Goal: Book appointment/travel/reservation

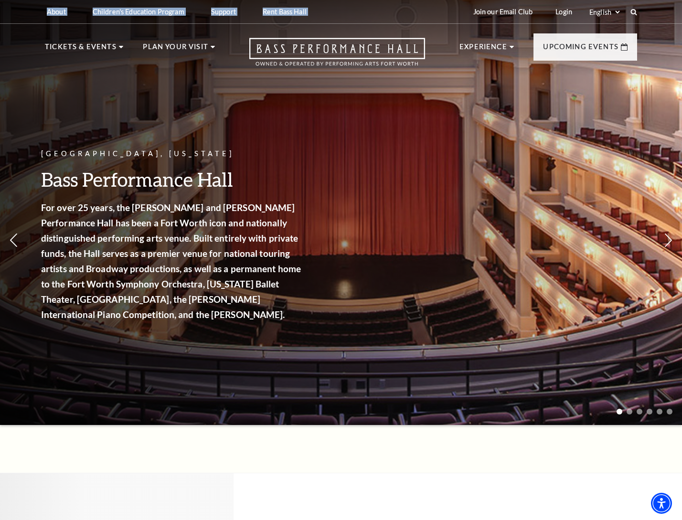
drag, startPoint x: 305, startPoint y: 51, endPoint x: 214, endPoint y: -72, distance: 153.3
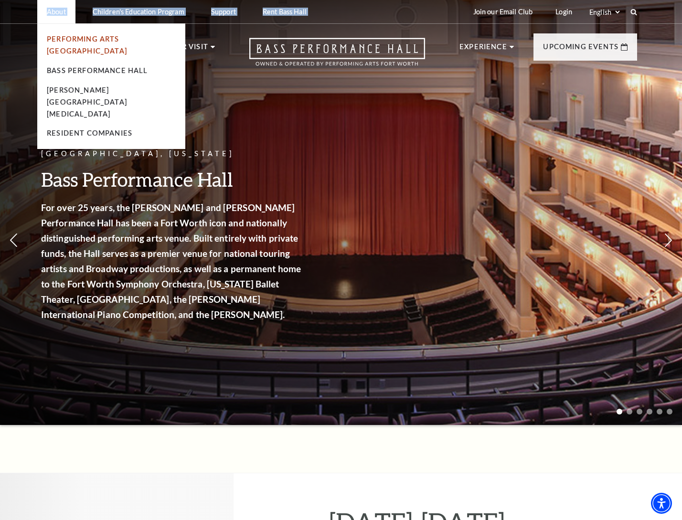
click at [100, 39] on link "Performing Arts [GEOGRAPHIC_DATA]" at bounding box center [87, 45] width 80 height 20
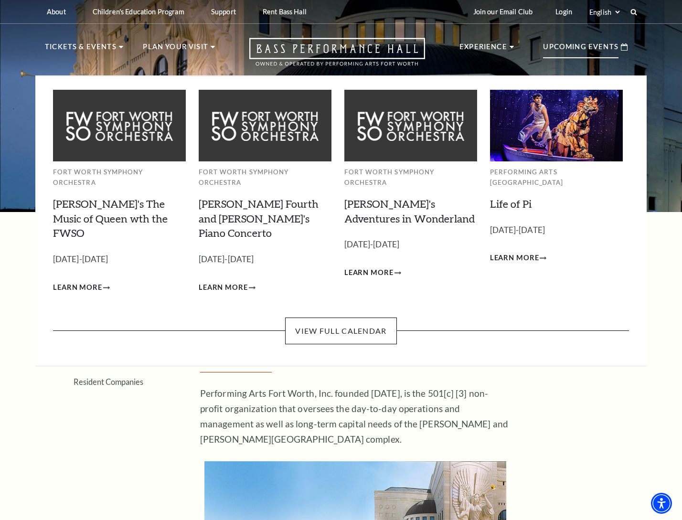
click at [581, 47] on p "Upcoming Events" at bounding box center [581, 49] width 76 height 17
click at [344, 318] on link "View Full Calendar" at bounding box center [340, 331] width 111 height 27
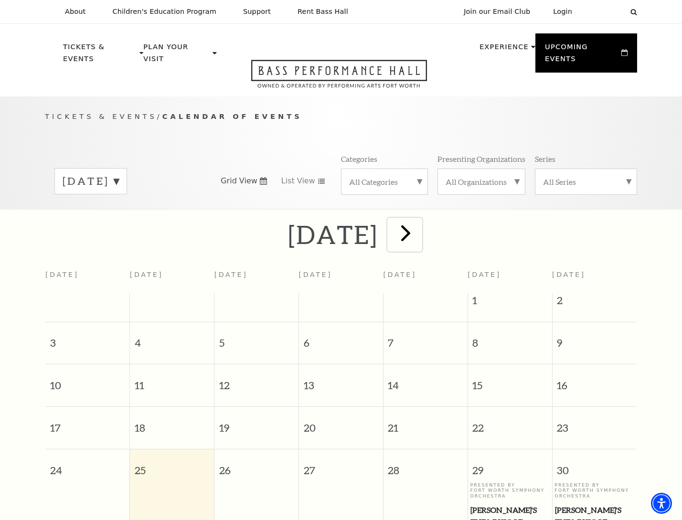
click at [420, 231] on span "next" at bounding box center [405, 232] width 27 height 27
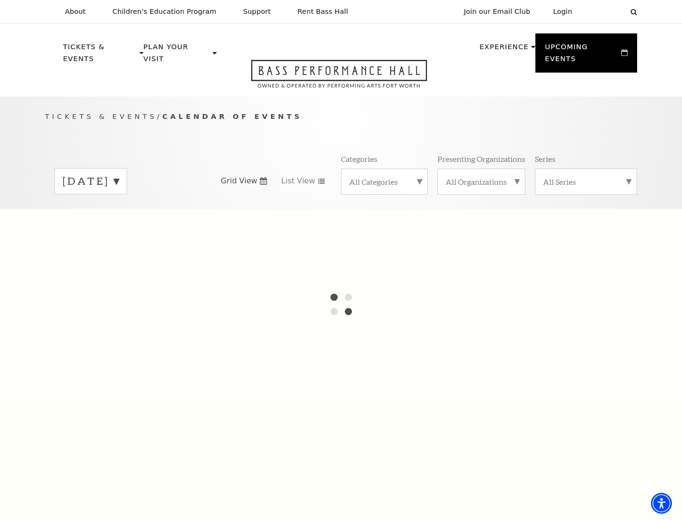
click at [119, 175] on label "August 2025" at bounding box center [91, 181] width 56 height 15
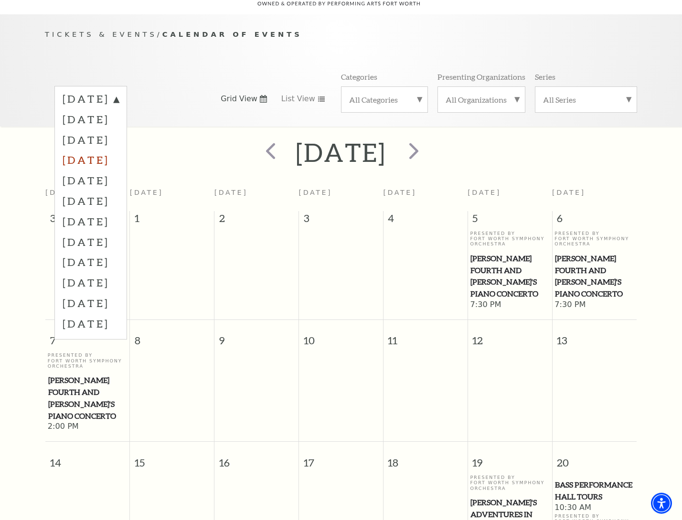
scroll to position [85, 0]
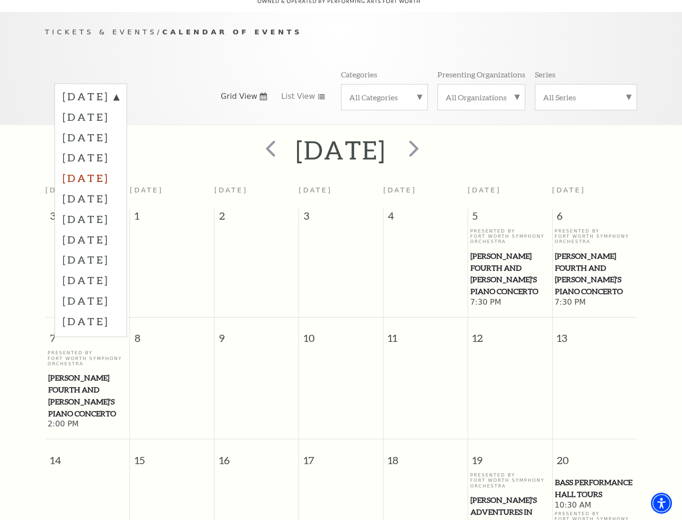
click at [97, 171] on label "December 2025" at bounding box center [91, 178] width 56 height 21
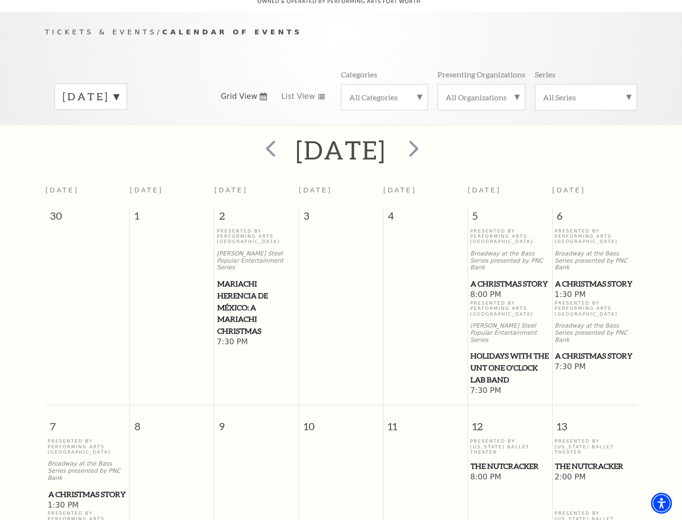
click at [595, 278] on span "A Christmas Story" at bounding box center [594, 284] width 79 height 12
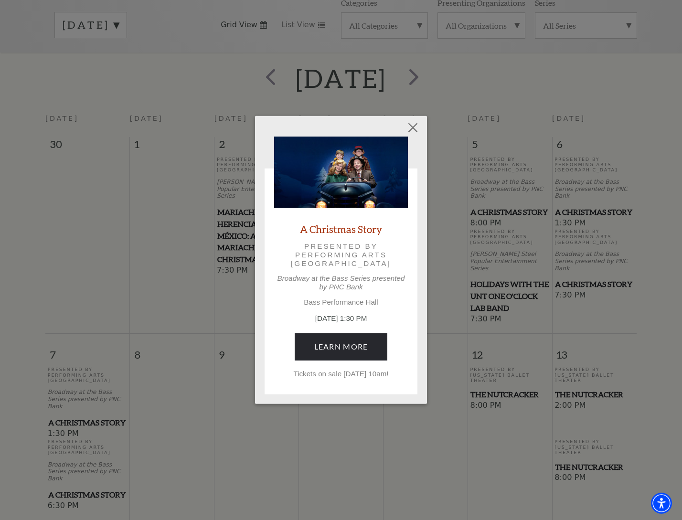
scroll to position [0, 0]
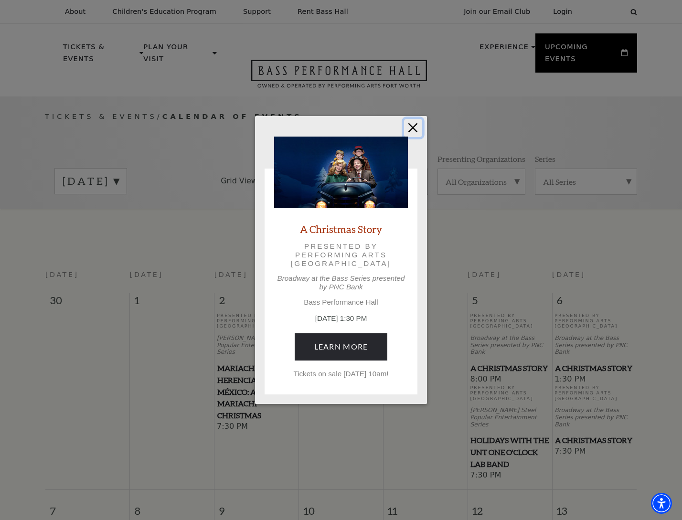
click at [414, 129] on button "Close" at bounding box center [413, 128] width 18 height 18
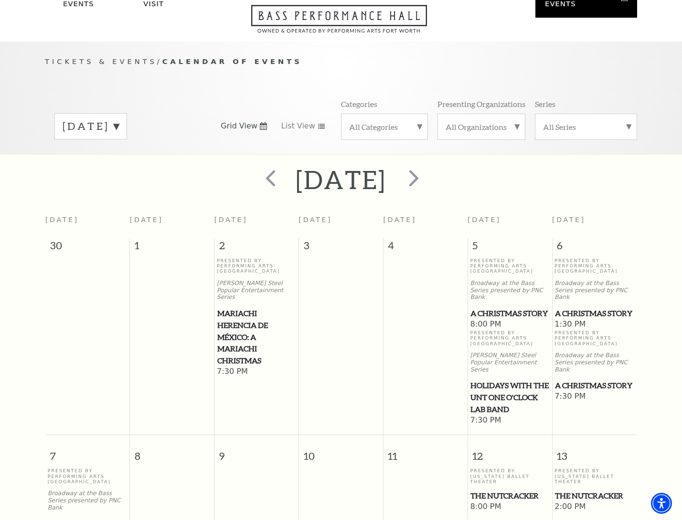
scroll to position [63, 0]
